Goal: Information Seeking & Learning: Learn about a topic

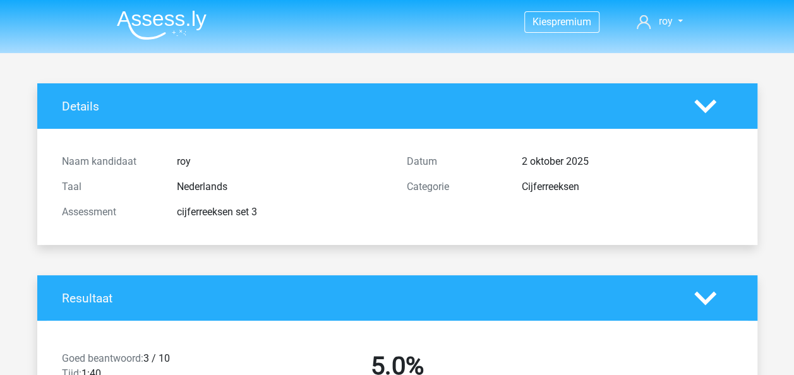
click at [164, 28] on img at bounding box center [162, 25] width 90 height 30
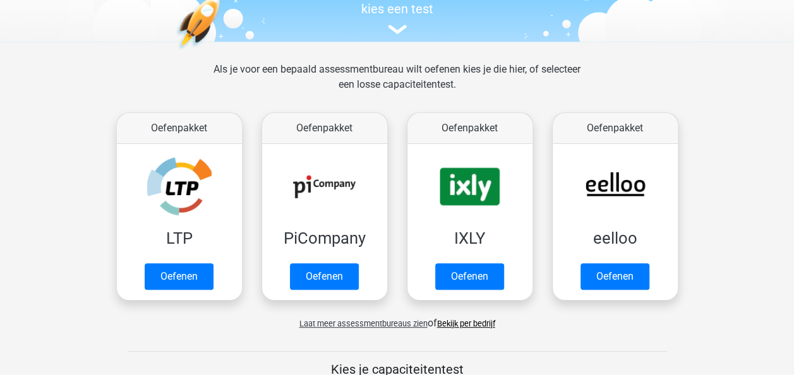
scroll to position [234, 0]
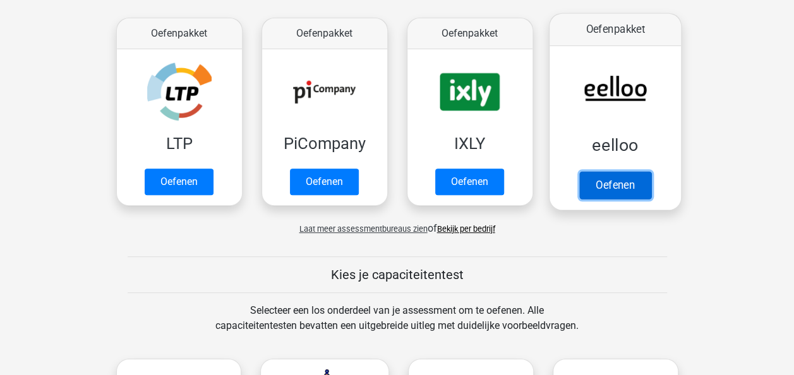
click at [635, 185] on link "Oefenen" at bounding box center [615, 185] width 72 height 28
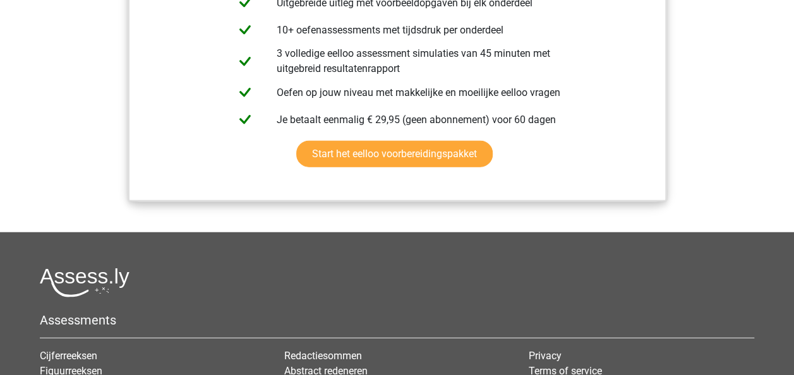
scroll to position [1469, 0]
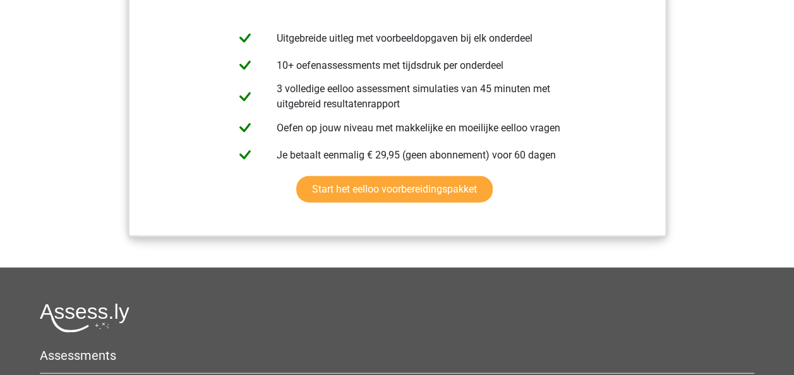
drag, startPoint x: 782, startPoint y: 293, endPoint x: 803, endPoint y: 245, distance: 52.3
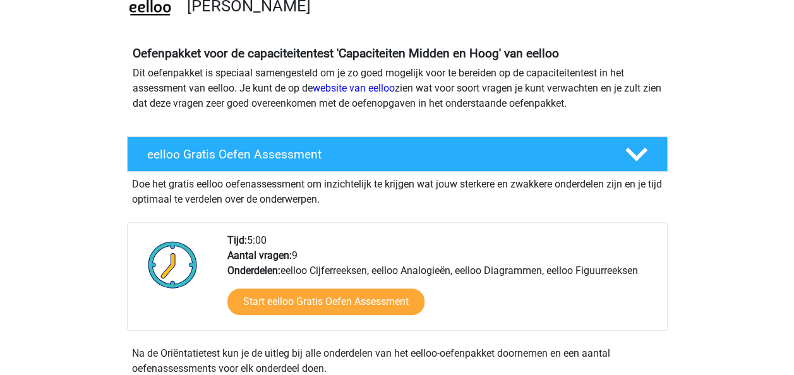
scroll to position [128, 0]
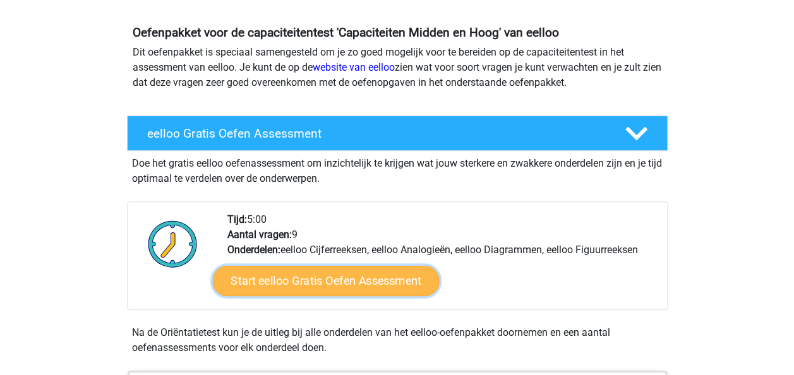
click at [358, 268] on link "Start eelloo Gratis Oefen Assessment" at bounding box center [325, 281] width 227 height 30
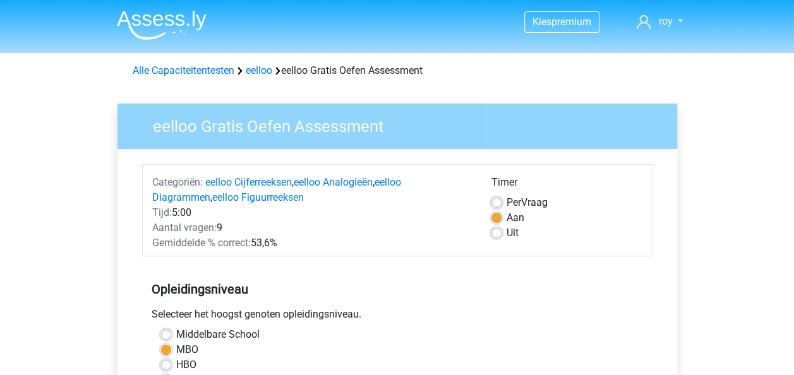
click at [489, 235] on div "Timer Per Vraag Aan Uit" at bounding box center [567, 213] width 170 height 76
click at [507, 236] on label "Uit" at bounding box center [513, 233] width 12 height 15
click at [494, 236] on input "Uit" at bounding box center [496, 232] width 10 height 13
radio input "true"
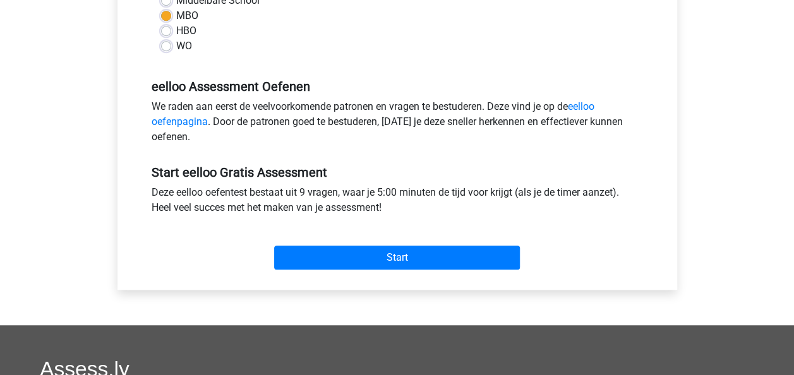
scroll to position [395, 0]
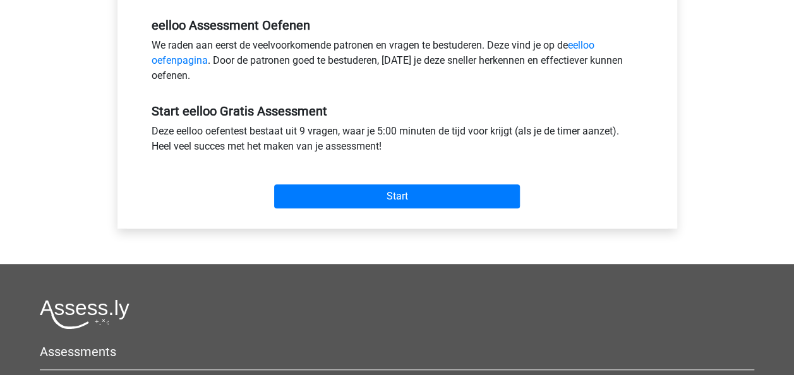
click at [431, 208] on div "Start" at bounding box center [397, 186] width 510 height 54
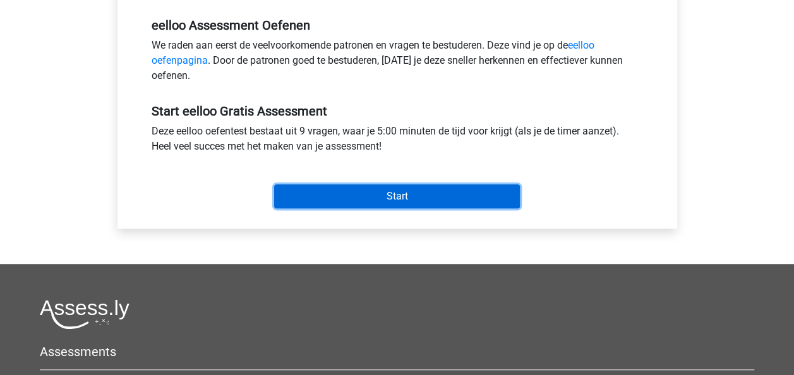
click at [435, 198] on input "Start" at bounding box center [397, 196] width 246 height 24
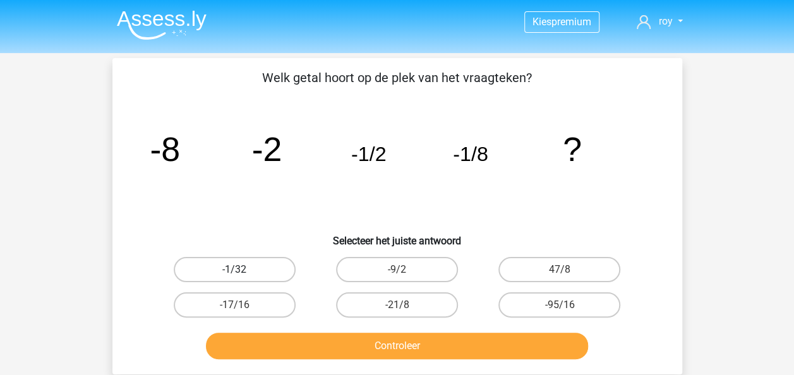
click at [224, 264] on label "-1/32" at bounding box center [235, 269] width 122 height 25
click at [234, 270] on input "-1/32" at bounding box center [238, 274] width 8 height 8
radio input "true"
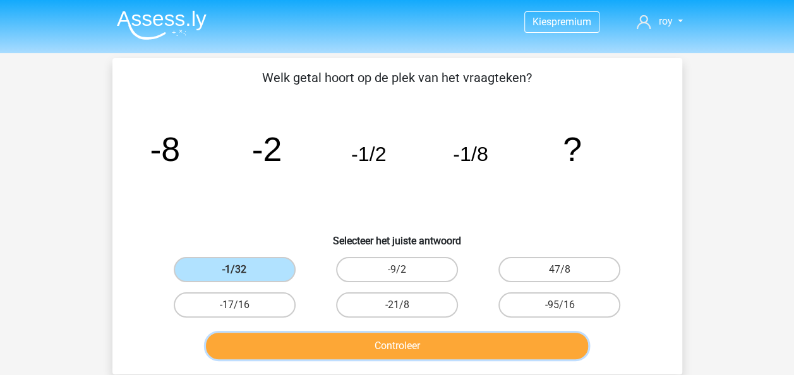
click at [299, 350] on button "Controleer" at bounding box center [397, 346] width 382 height 27
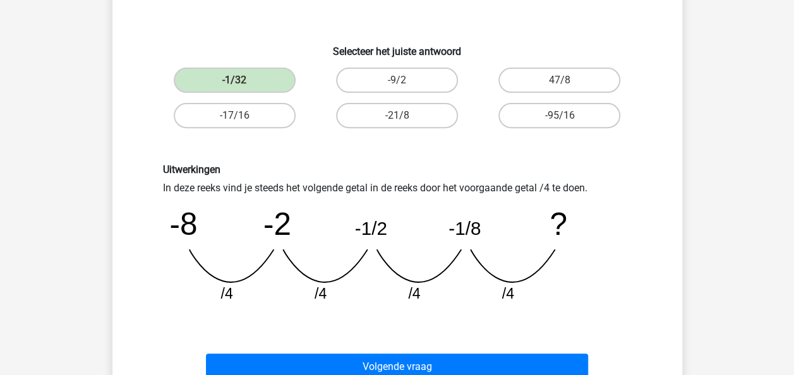
scroll to position [243, 0]
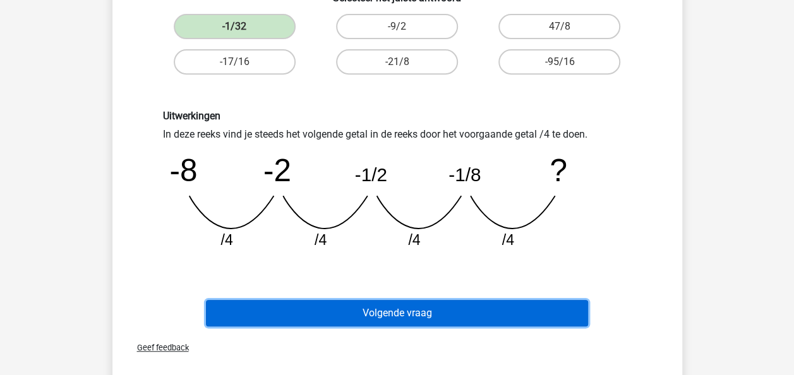
click at [531, 316] on button "Volgende vraag" at bounding box center [397, 313] width 382 height 27
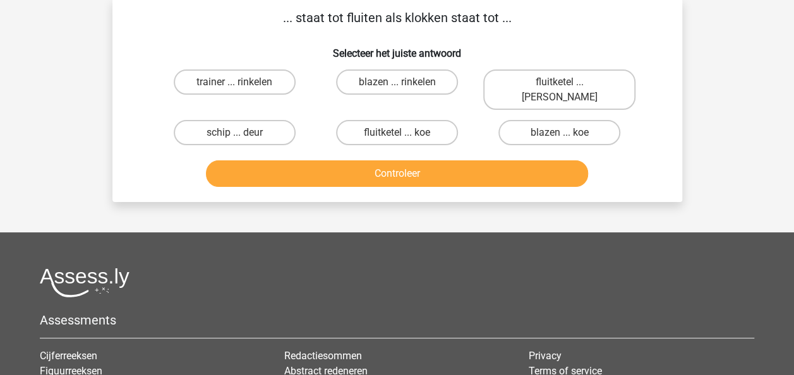
scroll to position [58, 0]
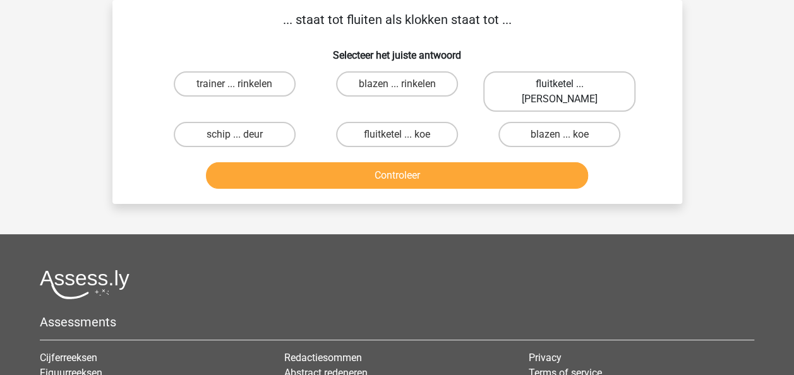
click at [580, 83] on label "fluitketel ... luiden" at bounding box center [559, 91] width 152 height 40
click at [568, 84] on input "fluitketel ... luiden" at bounding box center [564, 88] width 8 height 8
radio input "true"
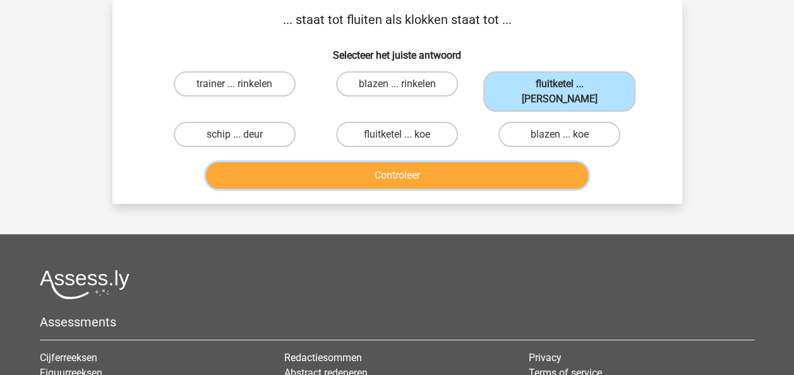
click at [545, 162] on button "Controleer" at bounding box center [397, 175] width 382 height 27
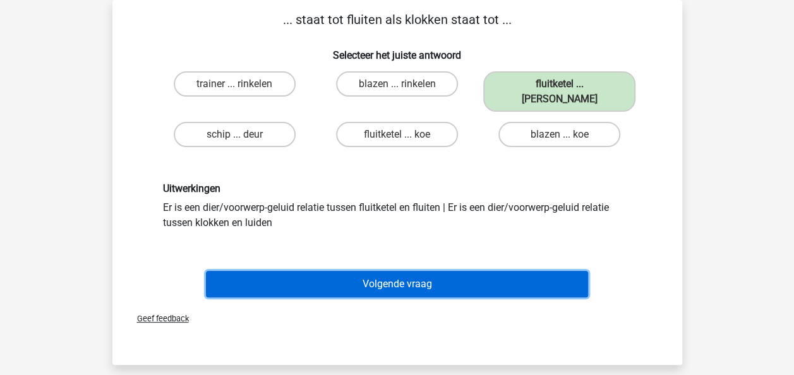
click at [474, 271] on button "Volgende vraag" at bounding box center [397, 284] width 382 height 27
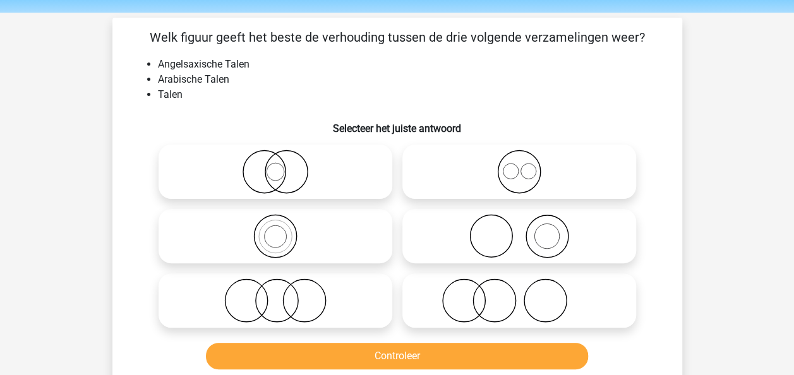
scroll to position [53, 0]
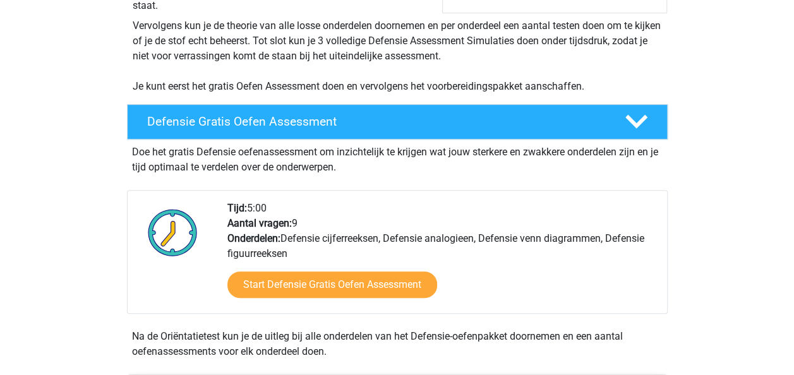
scroll to position [254, 0]
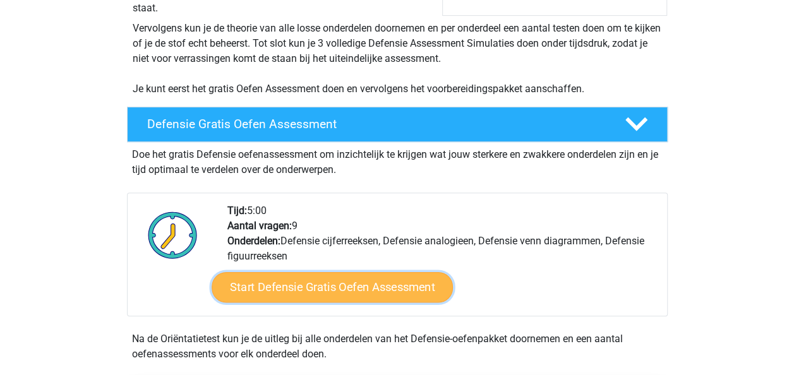
click at [295, 288] on link "Start Defensie Gratis Oefen Assessment" at bounding box center [332, 287] width 241 height 30
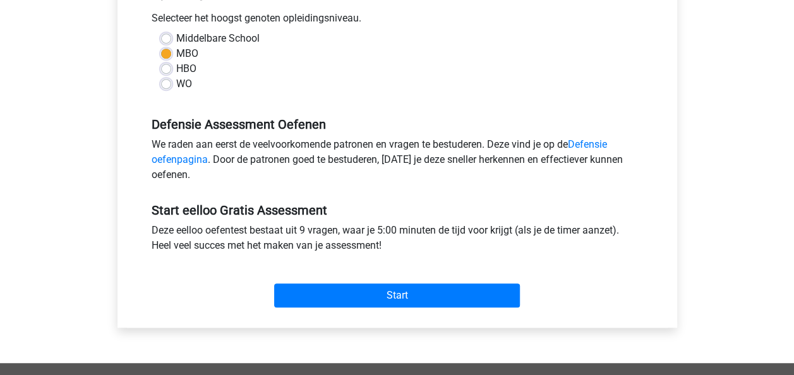
scroll to position [299, 0]
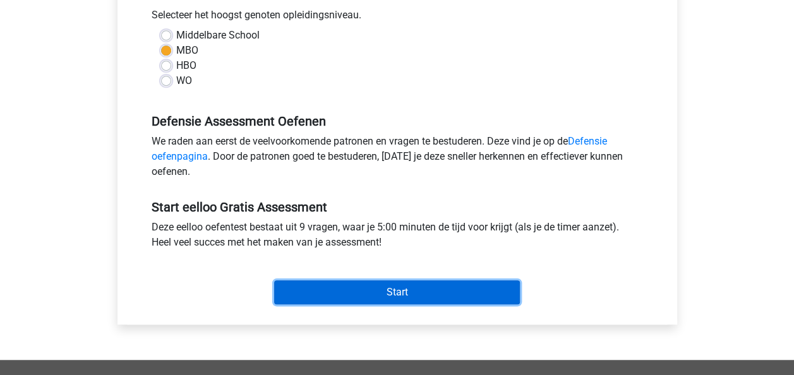
click at [403, 297] on input "Start" at bounding box center [397, 292] width 246 height 24
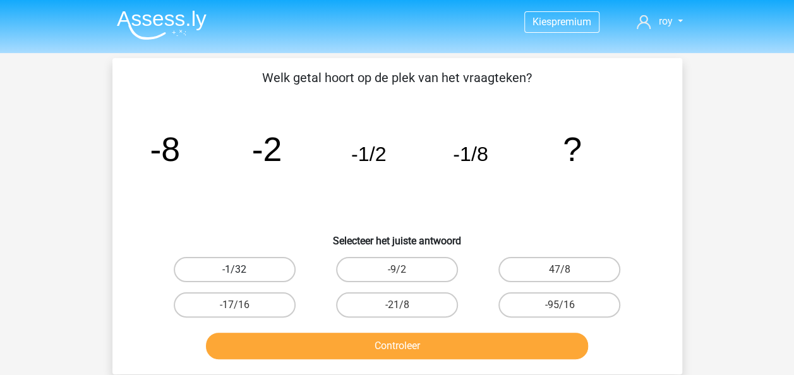
click at [270, 270] on label "-1/32" at bounding box center [235, 269] width 122 height 25
click at [243, 270] on input "-1/32" at bounding box center [238, 274] width 8 height 8
radio input "true"
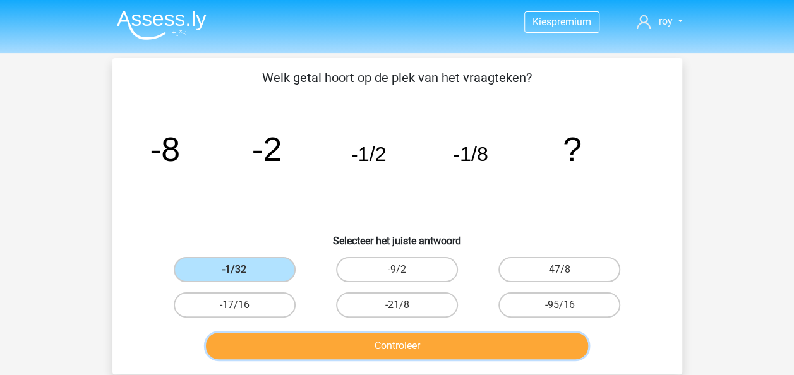
click at [358, 341] on button "Controleer" at bounding box center [397, 346] width 382 height 27
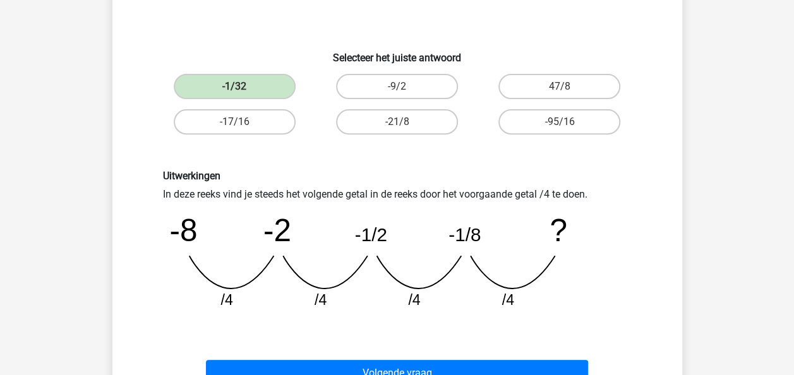
scroll to position [231, 0]
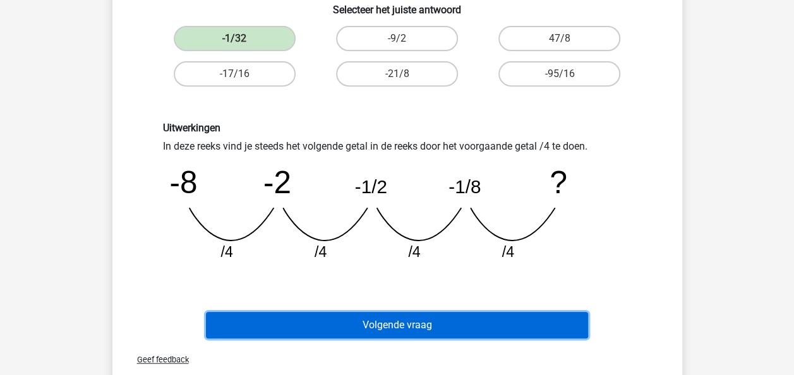
click at [478, 339] on div "Volgende vraag" at bounding box center [398, 328] width 488 height 32
click at [478, 327] on button "Volgende vraag" at bounding box center [397, 325] width 382 height 27
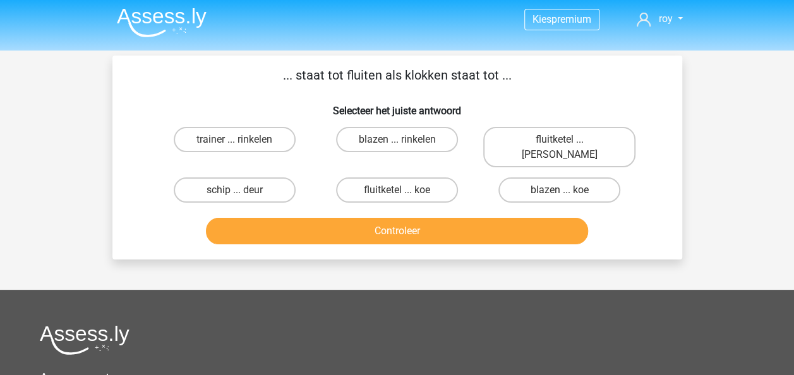
scroll to position [0, 0]
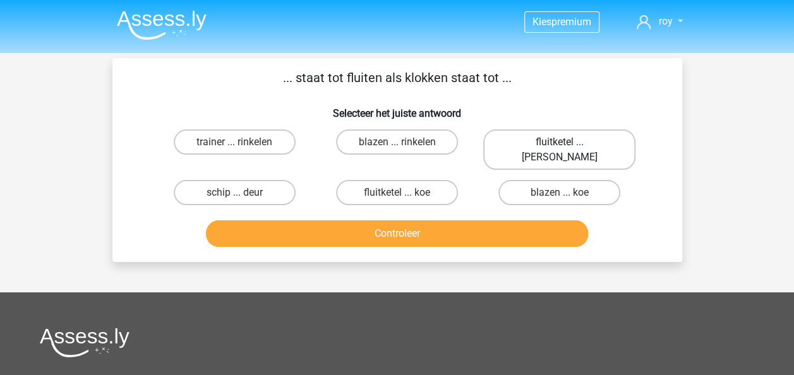
click at [543, 145] on label "fluitketel ... luiden" at bounding box center [559, 150] width 152 height 40
click at [560, 145] on input "fluitketel ... luiden" at bounding box center [564, 146] width 8 height 8
radio input "true"
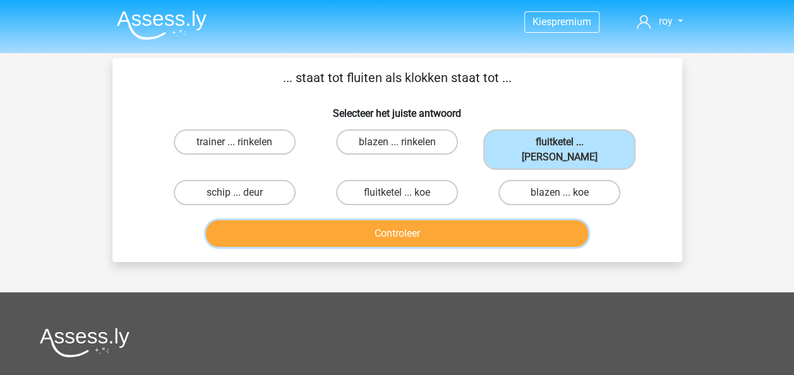
click at [489, 225] on button "Controleer" at bounding box center [397, 233] width 382 height 27
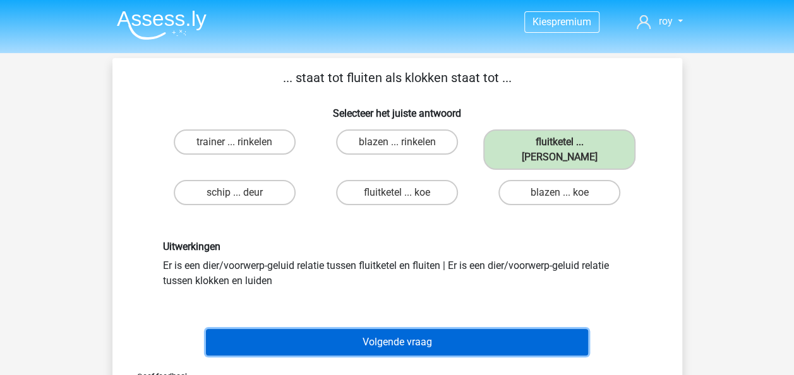
click at [452, 331] on button "Volgende vraag" at bounding box center [397, 342] width 382 height 27
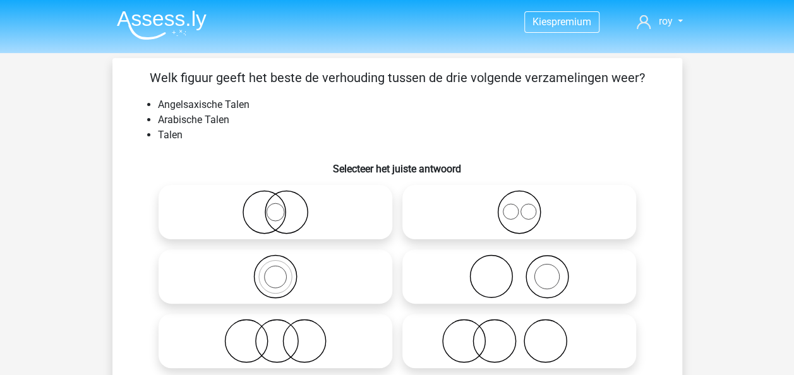
click at [467, 352] on icon at bounding box center [519, 341] width 224 height 44
click at [519, 335] on input "radio" at bounding box center [523, 331] width 8 height 8
radio input "true"
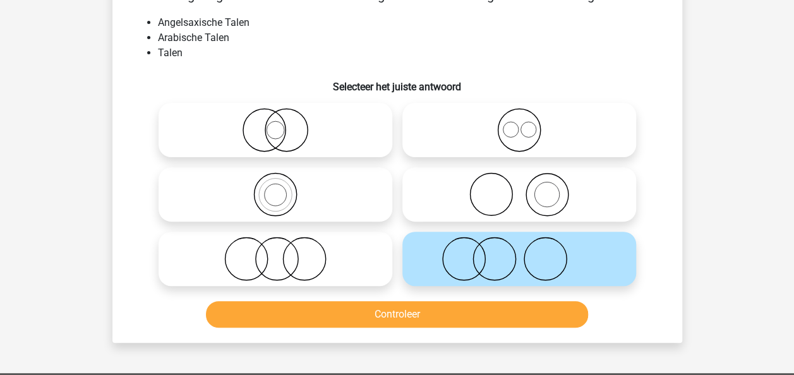
scroll to position [89, 0]
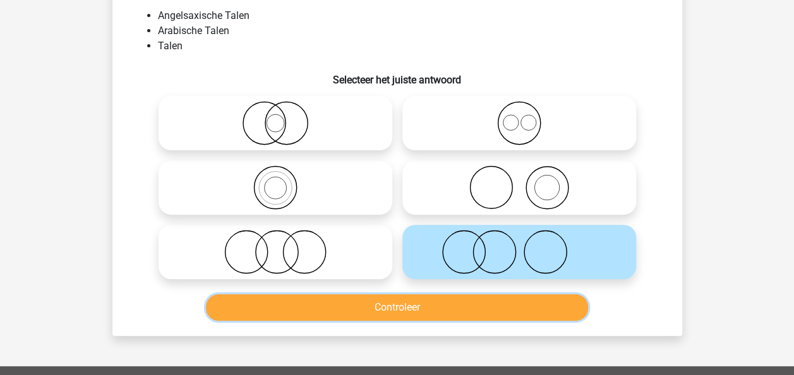
click at [543, 319] on button "Controleer" at bounding box center [397, 307] width 382 height 27
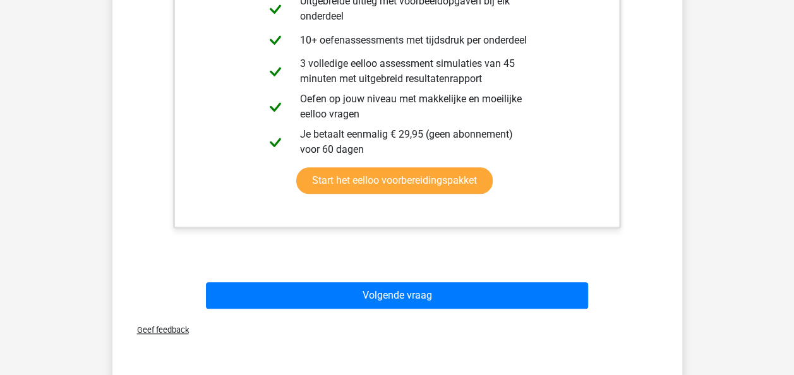
scroll to position [510, 0]
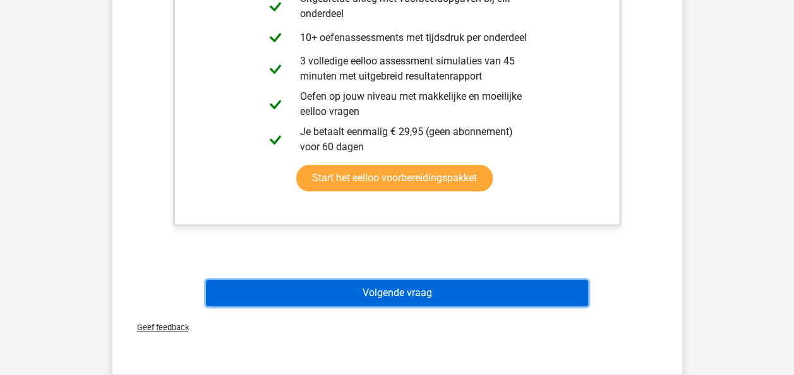
click at [510, 293] on button "Volgende vraag" at bounding box center [397, 293] width 382 height 27
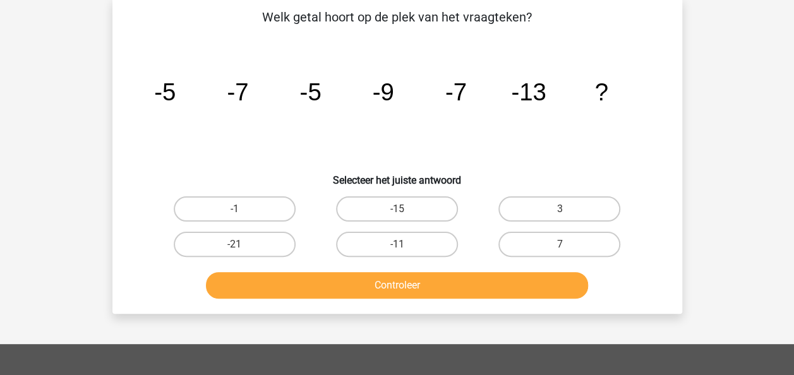
scroll to position [58, 0]
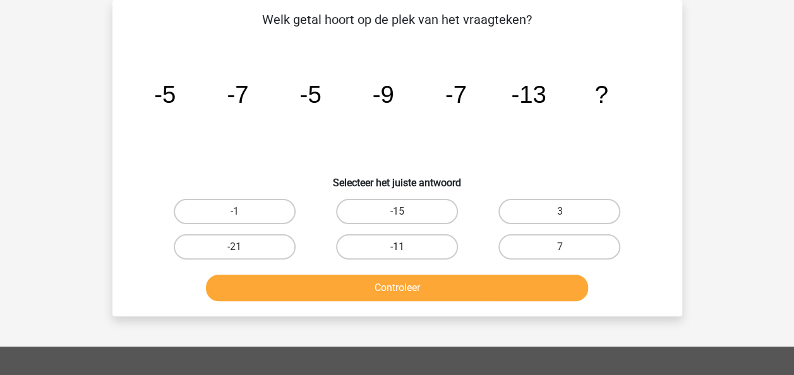
click at [359, 248] on label "-11" at bounding box center [397, 246] width 122 height 25
click at [397, 248] on input "-11" at bounding box center [401, 251] width 8 height 8
radio input "true"
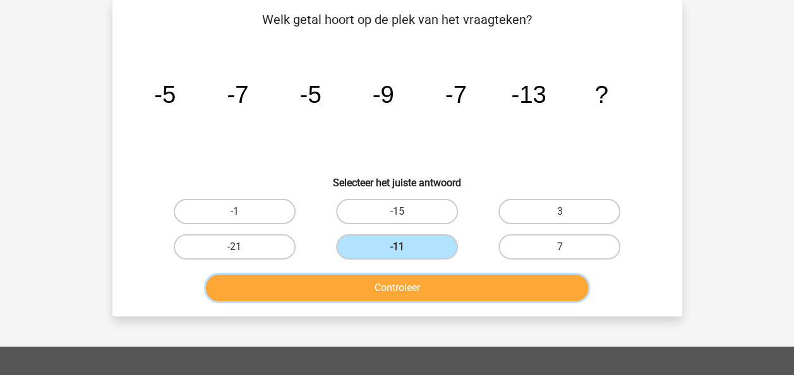
click at [384, 301] on button "Controleer" at bounding box center [397, 288] width 382 height 27
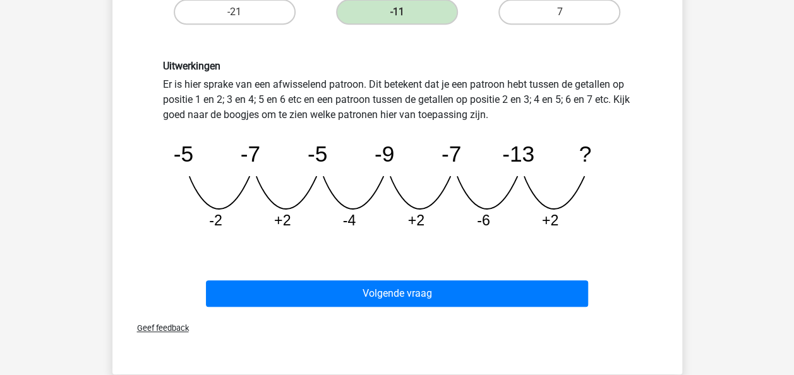
scroll to position [325, 0]
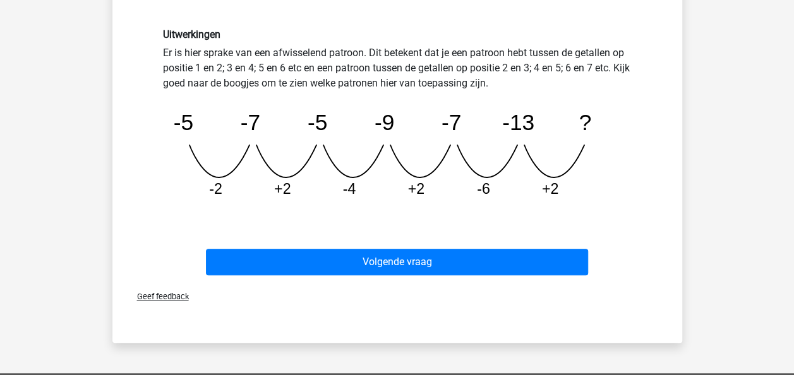
click at [488, 291] on div "Geef feedback" at bounding box center [398, 296] width 560 height 32
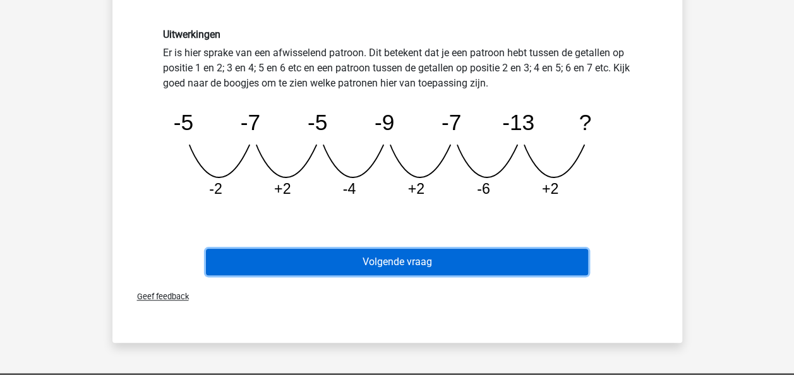
click at [488, 267] on button "Volgende vraag" at bounding box center [397, 262] width 382 height 27
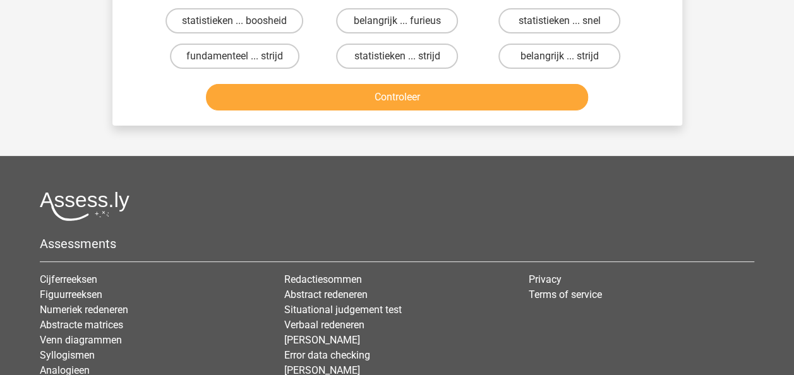
scroll to position [58, 0]
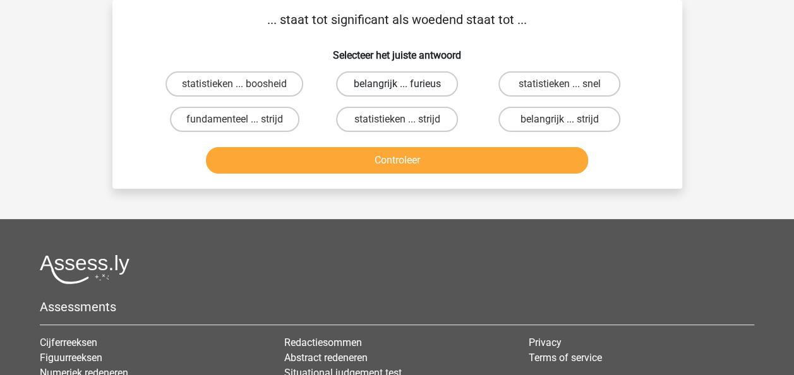
click at [365, 86] on label "belangrijk ... furieus" at bounding box center [397, 83] width 122 height 25
click at [397, 86] on input "belangrijk ... furieus" at bounding box center [401, 88] width 8 height 8
radio input "true"
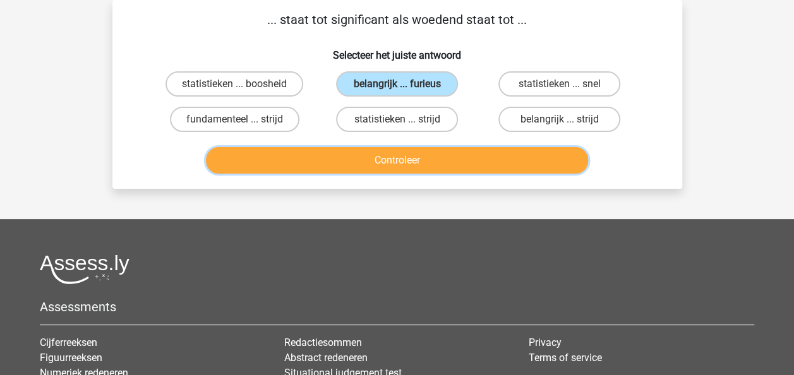
click at [398, 164] on button "Controleer" at bounding box center [397, 160] width 382 height 27
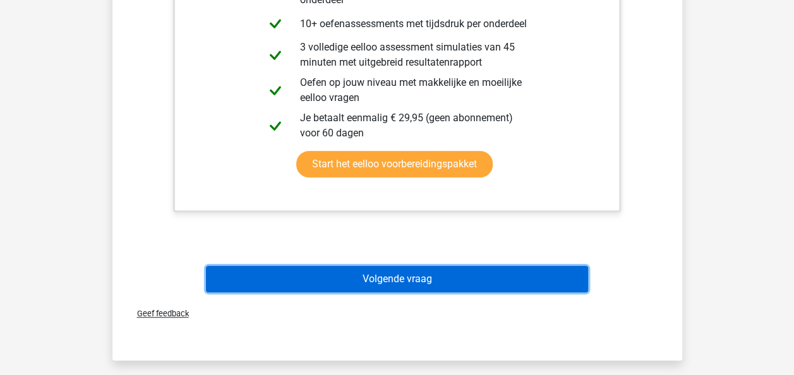
click at [514, 269] on button "Volgende vraag" at bounding box center [397, 279] width 382 height 27
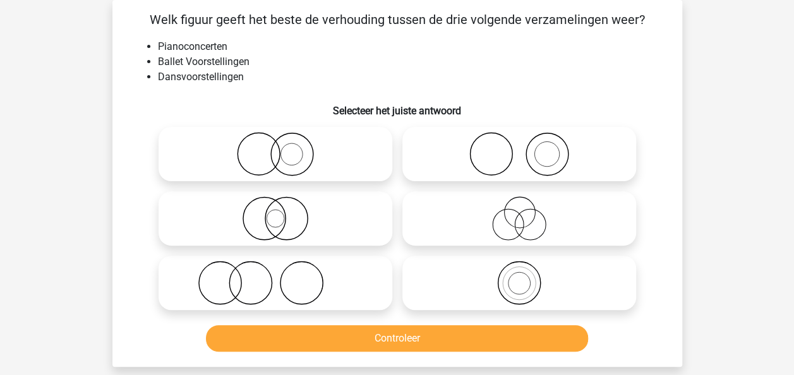
click at [468, 124] on div at bounding box center [519, 154] width 244 height 64
click at [467, 143] on icon at bounding box center [519, 154] width 224 height 44
click at [519, 143] on input "radio" at bounding box center [523, 144] width 8 height 8
radio input "true"
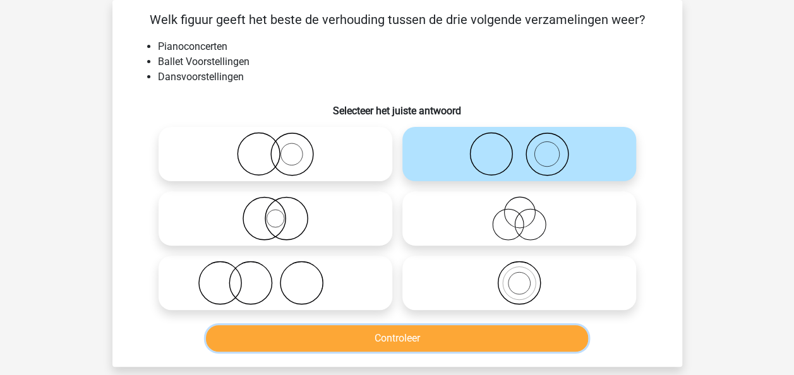
click at [384, 334] on button "Controleer" at bounding box center [397, 338] width 382 height 27
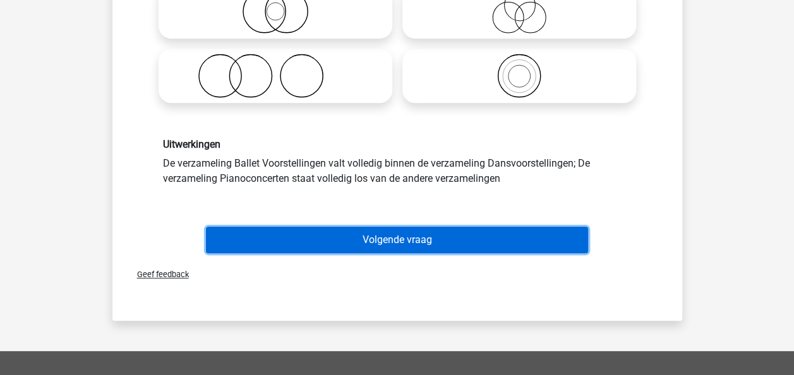
click at [537, 230] on button "Volgende vraag" at bounding box center [397, 240] width 382 height 27
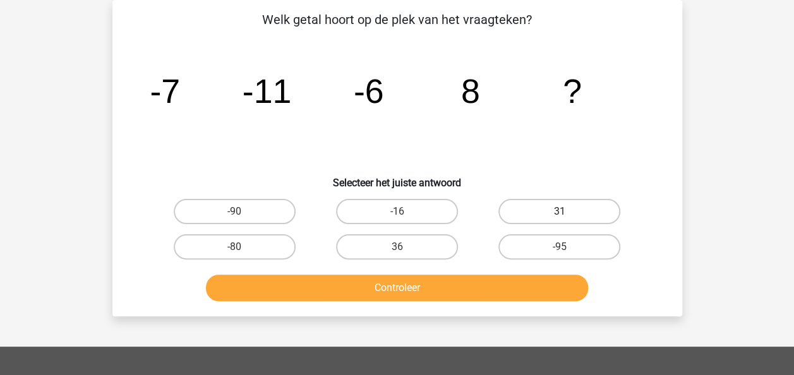
click at [508, 213] on label "31" at bounding box center [559, 211] width 122 height 25
click at [560, 213] on input "31" at bounding box center [564, 216] width 8 height 8
radio input "true"
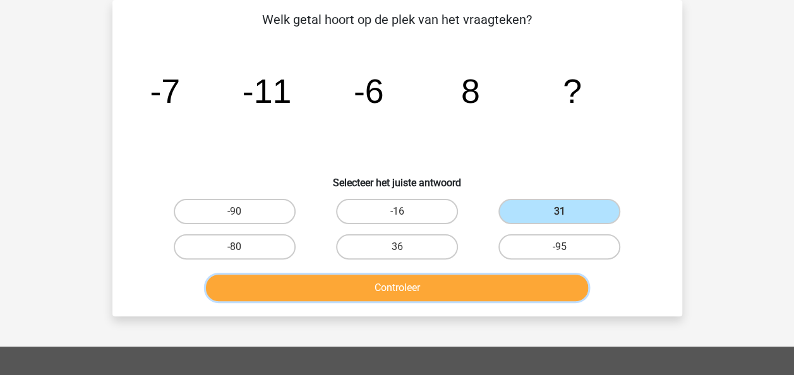
click at [481, 277] on button "Controleer" at bounding box center [397, 288] width 382 height 27
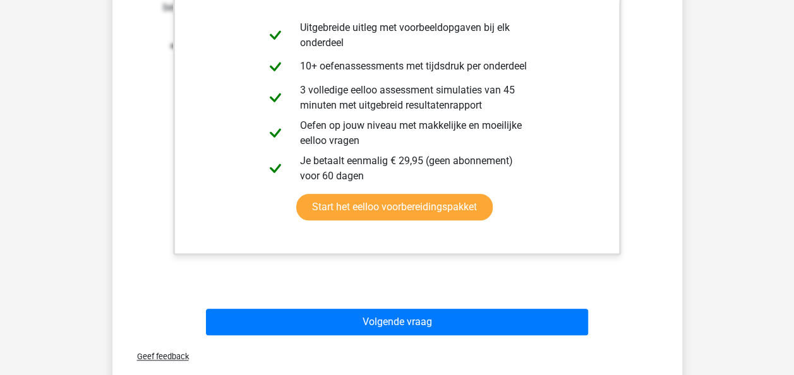
scroll to position [428, 0]
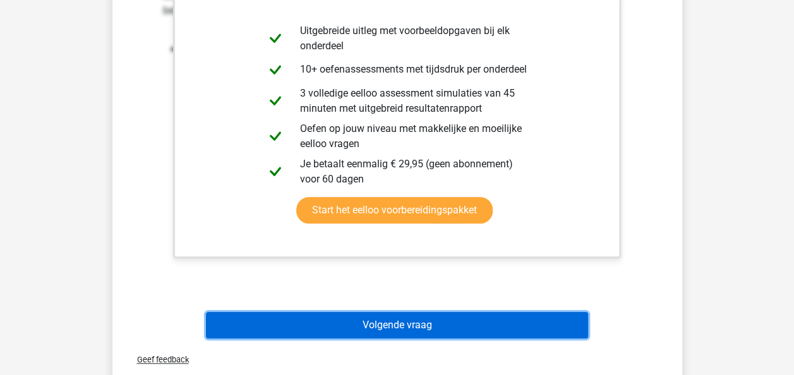
click at [501, 330] on button "Volgende vraag" at bounding box center [397, 325] width 382 height 27
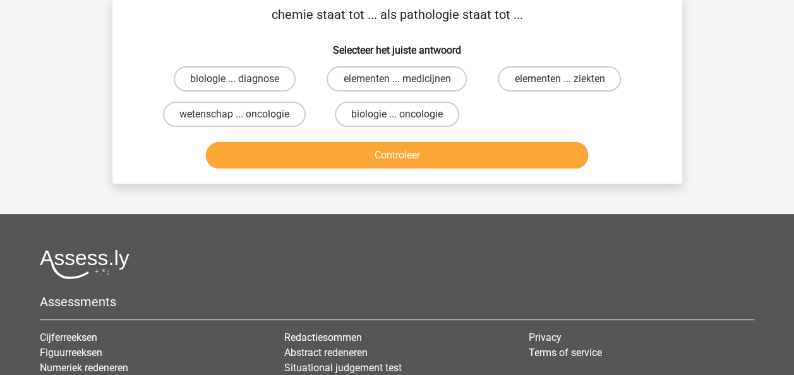
scroll to position [58, 0]
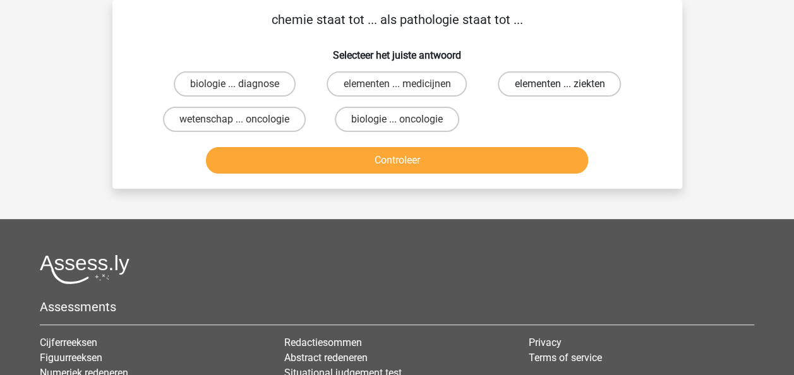
click at [527, 85] on label "elementen ... ziekten" at bounding box center [559, 83] width 123 height 25
click at [560, 85] on input "elementen ... ziekten" at bounding box center [564, 88] width 8 height 8
radio input "true"
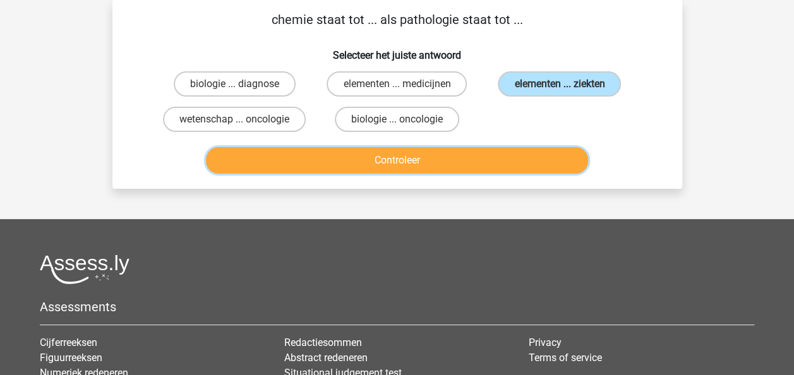
click at [515, 170] on button "Controleer" at bounding box center [397, 160] width 382 height 27
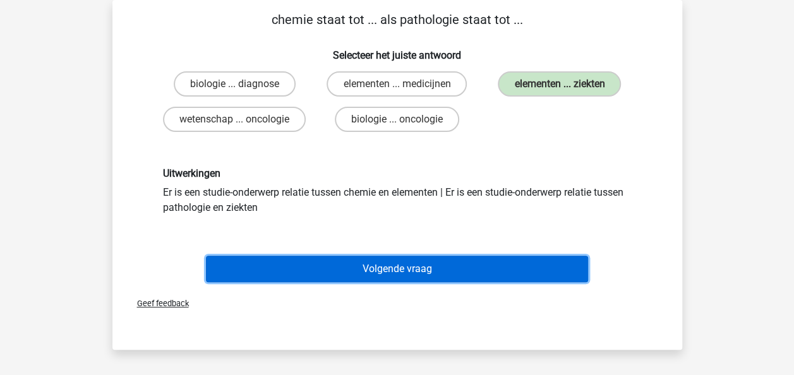
click at [480, 265] on button "Volgende vraag" at bounding box center [397, 269] width 382 height 27
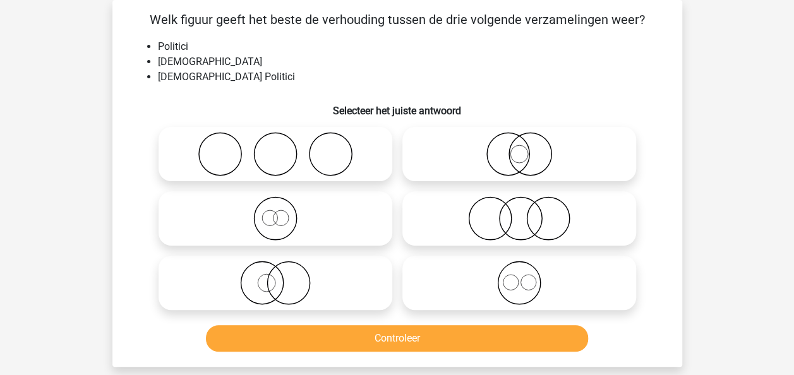
click at [545, 246] on div at bounding box center [519, 218] width 244 height 64
click at [548, 220] on icon at bounding box center [519, 218] width 224 height 44
click at [527, 212] on input "radio" at bounding box center [523, 208] width 8 height 8
radio input "true"
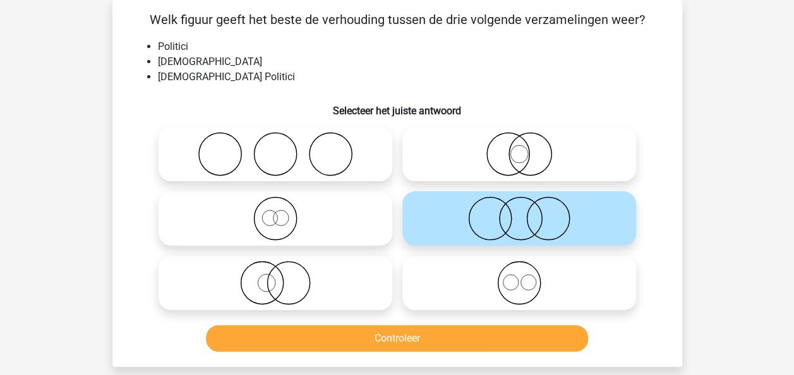
click at [486, 352] on div "Controleer" at bounding box center [398, 341] width 488 height 32
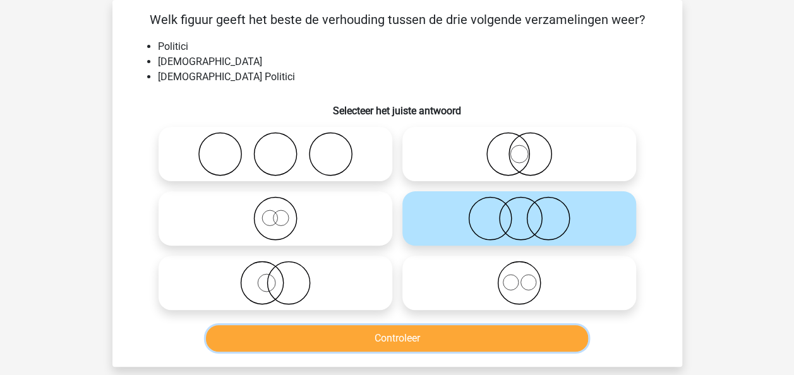
click at [483, 332] on button "Controleer" at bounding box center [397, 338] width 382 height 27
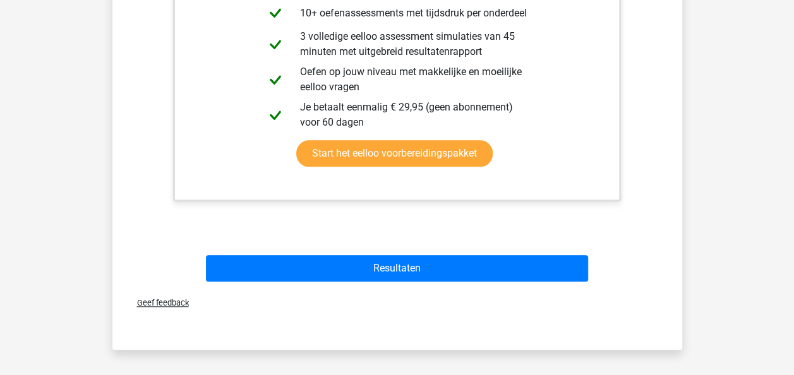
scroll to position [574, 0]
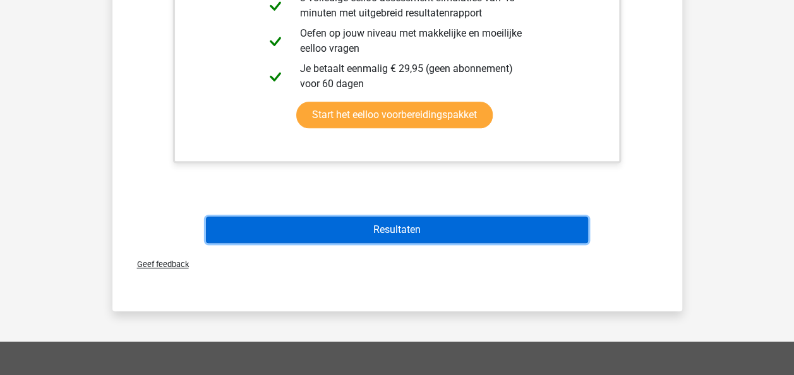
click at [512, 229] on button "Resultaten" at bounding box center [397, 230] width 382 height 27
click at [472, 232] on button "Resultaten" at bounding box center [397, 230] width 382 height 27
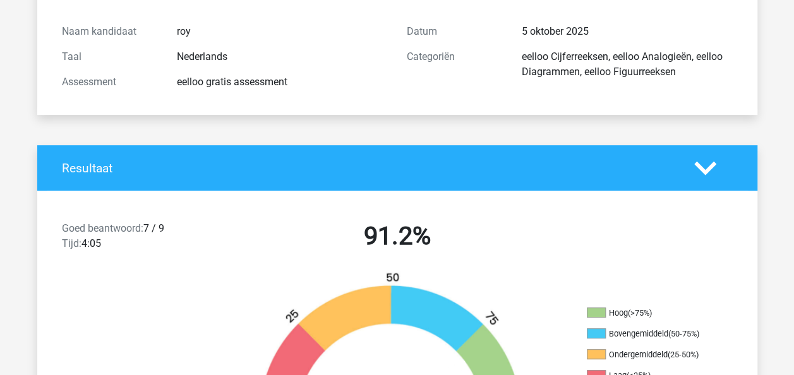
scroll to position [328, 0]
